Goal: Task Accomplishment & Management: Use online tool/utility

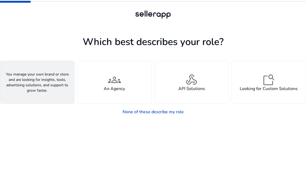
click at [44, 83] on div "person A Seller" at bounding box center [37, 82] width 74 height 43
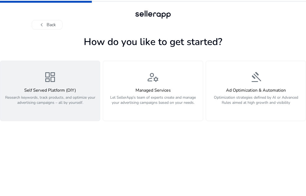
click at [50, 94] on div "Self Served Platform (DIY) Research keywords, track products, and optimize your…" at bounding box center [49, 99] width 93 height 23
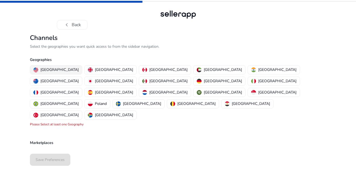
click at [56, 70] on p "[GEOGRAPHIC_DATA]" at bounding box center [59, 70] width 38 height 6
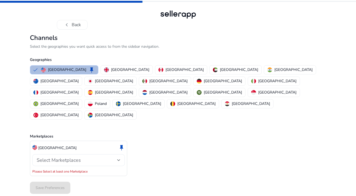
click at [119, 159] on div at bounding box center [118, 160] width 3 height 2
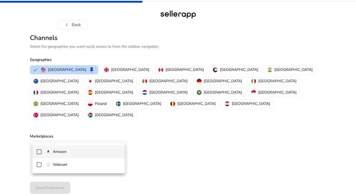
click at [64, 150] on p "Amazon" at bounding box center [60, 152] width 14 height 6
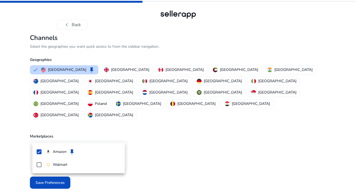
click at [179, 151] on div at bounding box center [178, 98] width 356 height 196
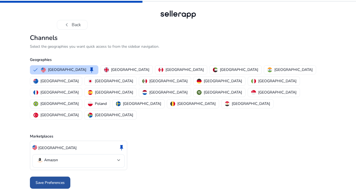
click at [53, 180] on span "Save Preferences" at bounding box center [50, 183] width 29 height 6
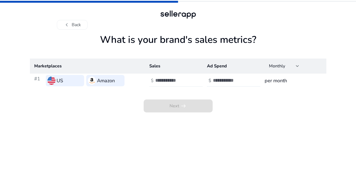
click at [162, 83] on input "number" at bounding box center [173, 80] width 36 height 6
type input "**"
click at [189, 82] on input "**" at bounding box center [173, 80] width 36 height 6
drag, startPoint x: 170, startPoint y: 81, endPoint x: 154, endPoint y: 81, distance: 16.4
click at [154, 81] on div "$ **" at bounding box center [176, 81] width 54 height 12
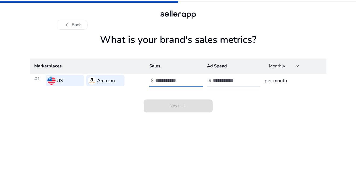
type input "****"
click at [238, 111] on div "Next arrow_right_alt" at bounding box center [178, 99] width 296 height 25
click at [230, 82] on input "number" at bounding box center [231, 80] width 36 height 6
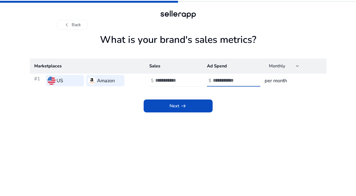
type input "***"
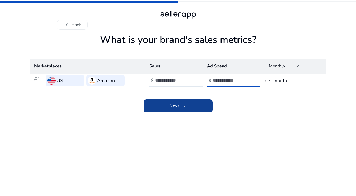
click at [180, 106] on span "arrow_right_alt" at bounding box center [183, 106] width 6 height 6
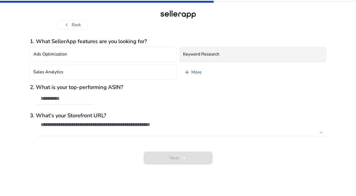
click at [191, 53] on h4 "Keyword Research" at bounding box center [201, 54] width 36 height 5
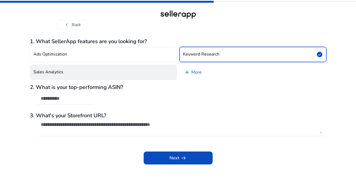
click at [112, 74] on button "Sales Analytics" at bounding box center [103, 72] width 147 height 15
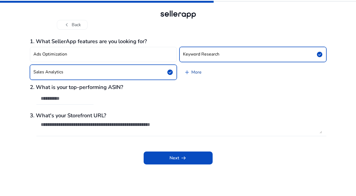
click at [192, 74] on link "add More" at bounding box center [192, 72] width 26 height 15
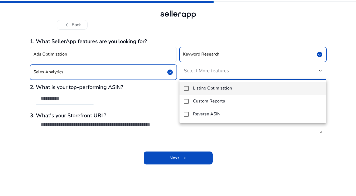
click at [187, 89] on mat-pseudo-checkbox at bounding box center [186, 88] width 5 height 5
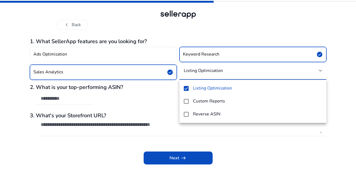
click at [162, 103] on div at bounding box center [178, 98] width 356 height 196
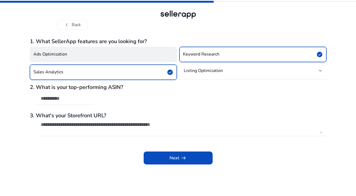
click at [94, 57] on button "Ads Optimization" at bounding box center [103, 54] width 147 height 15
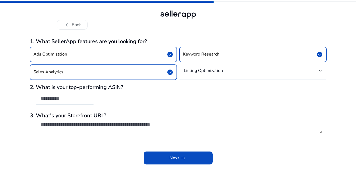
click at [88, 126] on textarea at bounding box center [181, 127] width 281 height 12
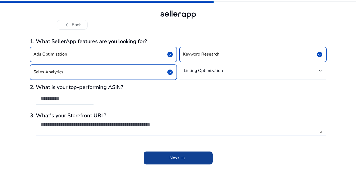
click at [174, 157] on span "Next arrow_right_alt" at bounding box center [177, 157] width 17 height 6
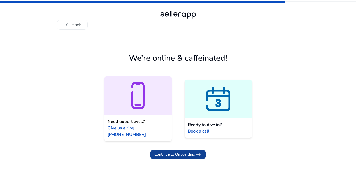
click at [174, 151] on span "Continue to Onboarding" at bounding box center [174, 154] width 41 height 6
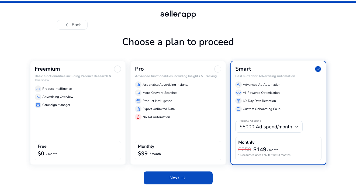
click at [86, 125] on div "Freemium Basic functionalities including Product Research & Overview equalizer …" at bounding box center [78, 113] width 96 height 104
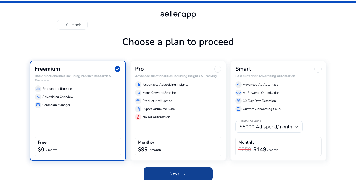
click at [177, 174] on span "Next arrow_right_alt" at bounding box center [177, 173] width 17 height 6
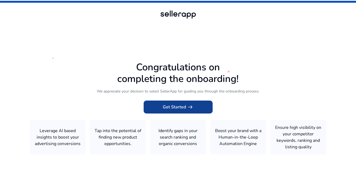
click at [178, 108] on span "Get Started arrow_right_alt" at bounding box center [178, 107] width 31 height 6
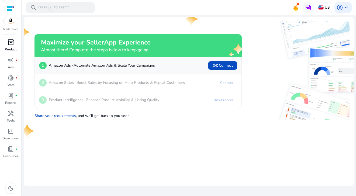
click at [9, 44] on span "inventory_2" at bounding box center [11, 42] width 6 height 6
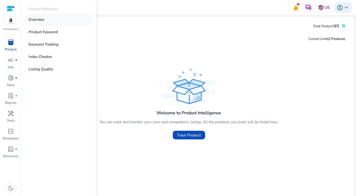
click at [40, 20] on p "Overview" at bounding box center [37, 20] width 16 height 6
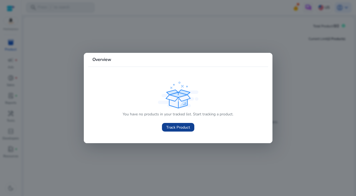
click at [181, 128] on span "Track Product" at bounding box center [178, 127] width 24 height 6
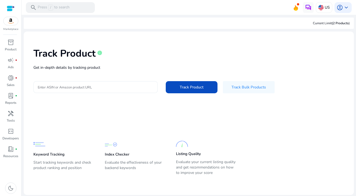
click at [86, 87] on input "Enter ASIN or Amazon product URL" at bounding box center [95, 87] width 115 height 6
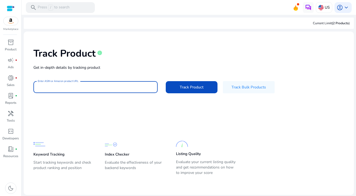
paste input "**********"
type input "**********"
click at [196, 88] on span "Track Product" at bounding box center [192, 87] width 24 height 6
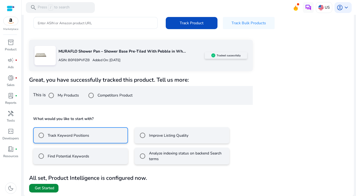
click at [47, 187] on span "Get Started" at bounding box center [44, 187] width 19 height 5
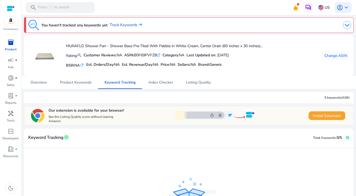
click at [86, 135] on mat-card-header "Keyword Tracking info Total Keywords: 0/5" at bounding box center [188, 140] width 329 height 15
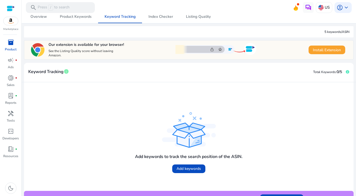
scroll to position [67, 0]
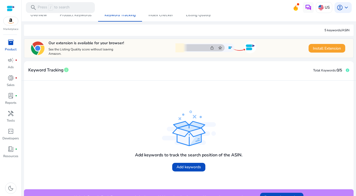
click at [183, 133] on img at bounding box center [189, 128] width 54 height 36
click at [184, 167] on span "Add keywords" at bounding box center [188, 167] width 24 height 6
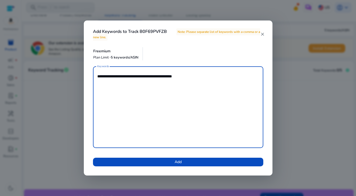
click at [175, 76] on textarea "**********" at bounding box center [177, 107] width 161 height 76
click at [183, 75] on textarea "**********" at bounding box center [177, 107] width 161 height 76
drag, startPoint x: 205, startPoint y: 76, endPoint x: 197, endPoint y: 75, distance: 7.6
click at [197, 75] on textarea "**********" at bounding box center [177, 107] width 161 height 76
type textarea "**********"
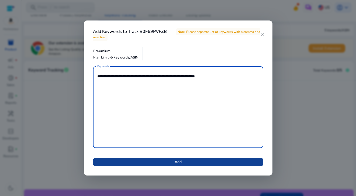
click at [198, 162] on span at bounding box center [178, 161] width 170 height 13
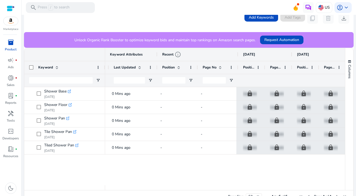
scroll to position [0, 181]
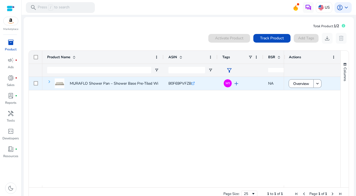
click at [50, 81] on span at bounding box center [49, 81] width 4 height 4
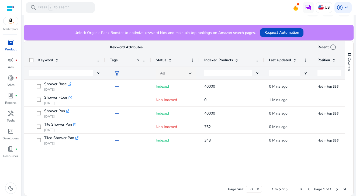
drag, startPoint x: 239, startPoint y: 59, endPoint x: 263, endPoint y: 60, distance: 24.3
click at [263, 60] on div at bounding box center [263, 60] width 2 height 13
click at [257, 59] on span at bounding box center [257, 60] width 4 height 4
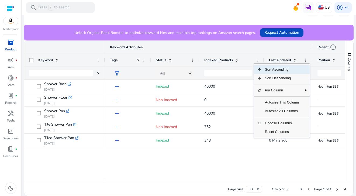
click at [236, 158] on div "add Indexed 40000 0 Mins ago Not in top 336 >7 lock Upgrade add Non Indexed 0 1…" at bounding box center [225, 129] width 240 height 98
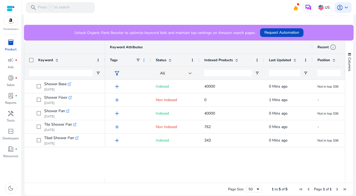
click at [143, 60] on span at bounding box center [144, 60] width 4 height 4
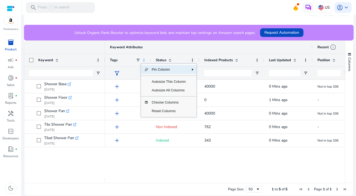
click at [143, 60] on span at bounding box center [144, 60] width 4 height 4
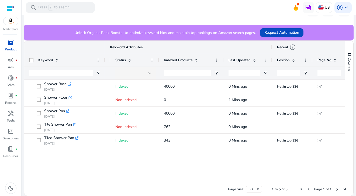
click at [175, 160] on div "40000 0 Mins ago Not in top 336 >7 lock Upgrade Indexed add lock Upgrade 0 1 Mi…" at bounding box center [225, 129] width 240 height 98
click at [233, 15] on div at bounding box center [189, 15] width 334 height 1
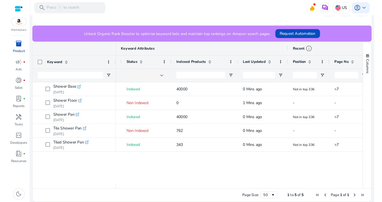
scroll to position [145, 0]
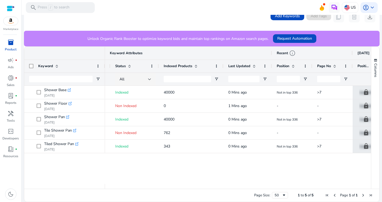
scroll to position [53, 0]
